Goal: Task Accomplishment & Management: Complete application form

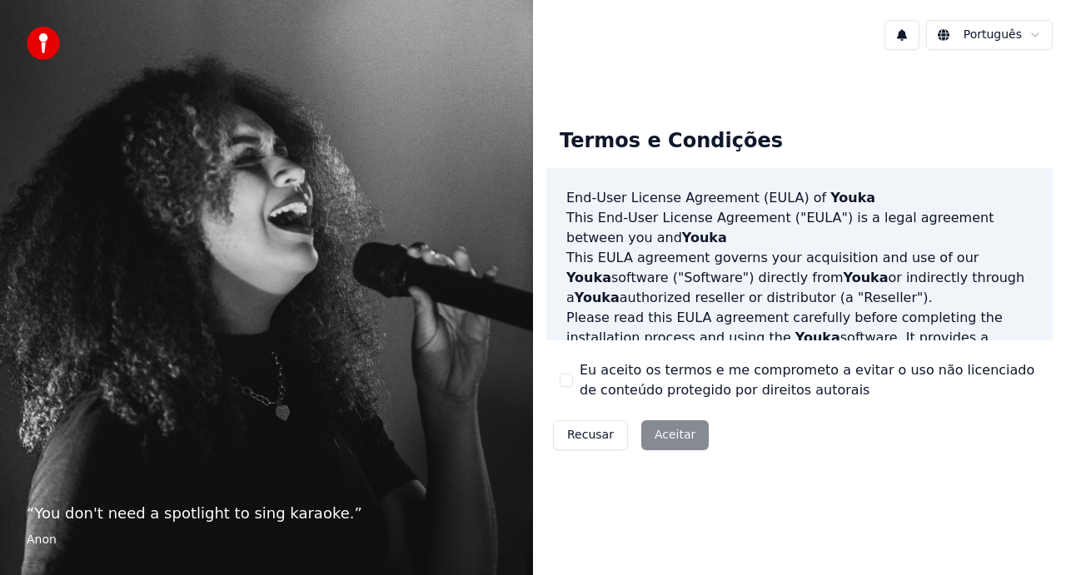
click at [570, 375] on button "Eu aceito os termos e me comprometo a evitar o uso não licenciado de conteúdo p…" at bounding box center [565, 380] width 13 height 13
click at [657, 432] on button "Aceitar" at bounding box center [674, 435] width 67 height 30
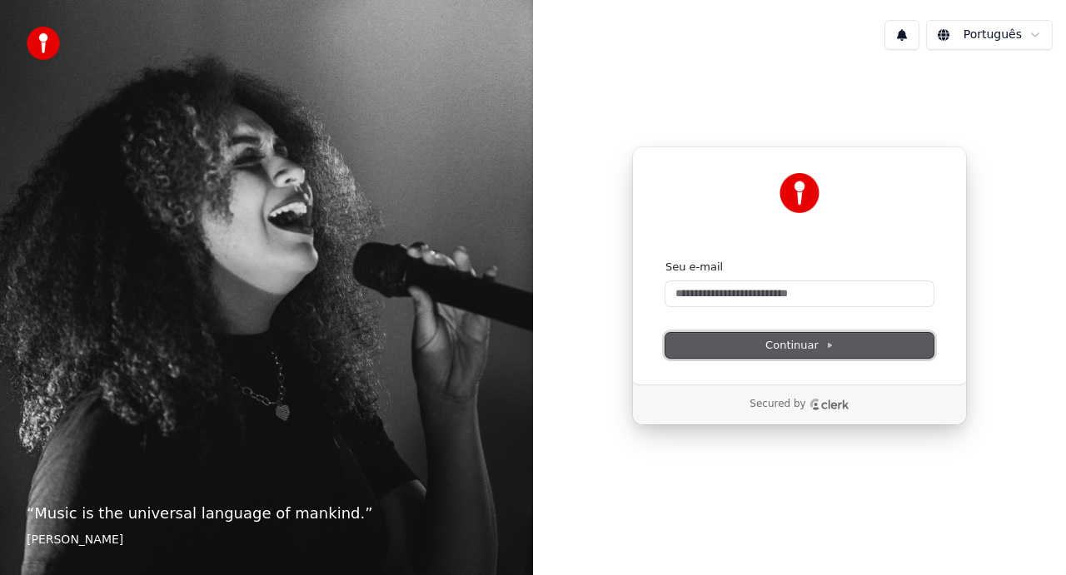
click at [799, 344] on span "Continuar" at bounding box center [799, 345] width 68 height 15
